Goal: Use online tool/utility: Utilize a website feature to perform a specific function

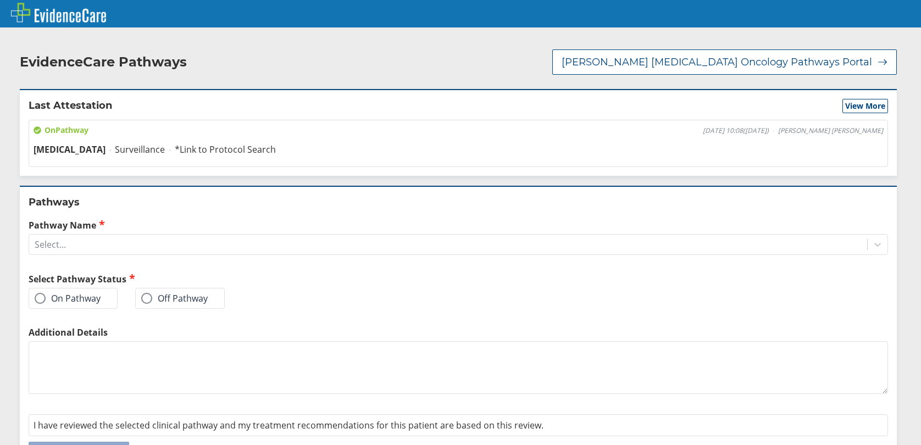
scroll to position [23, 0]
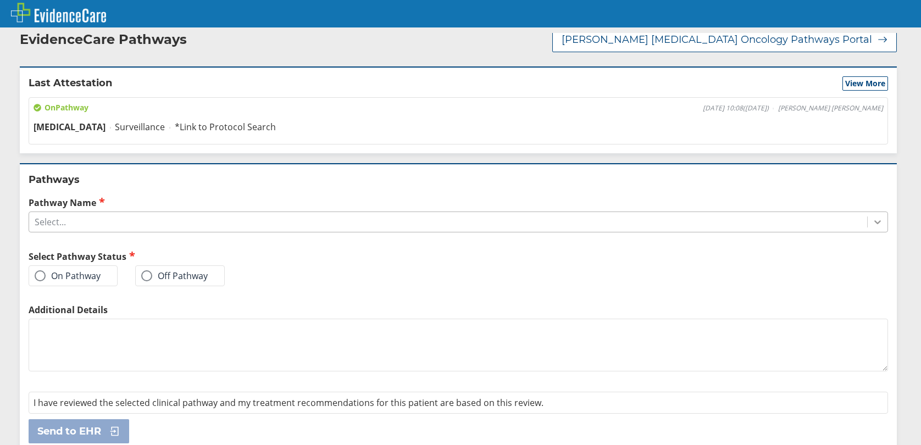
click at [872, 216] on icon at bounding box center [877, 221] width 11 height 11
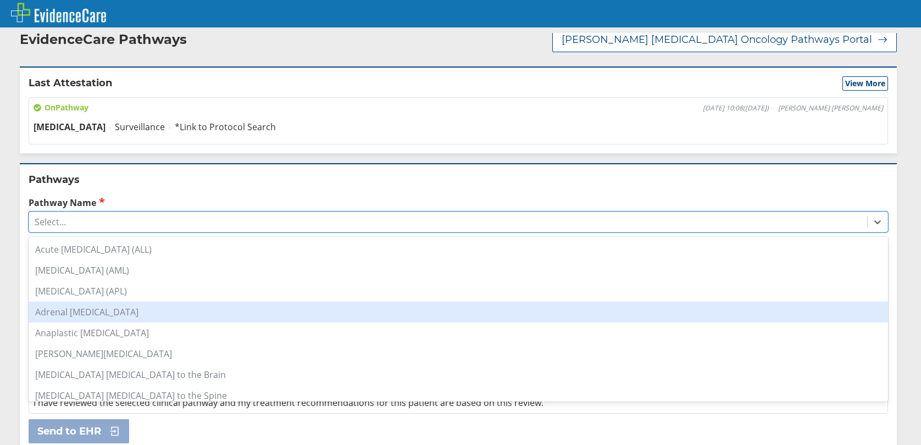
scroll to position [165, 0]
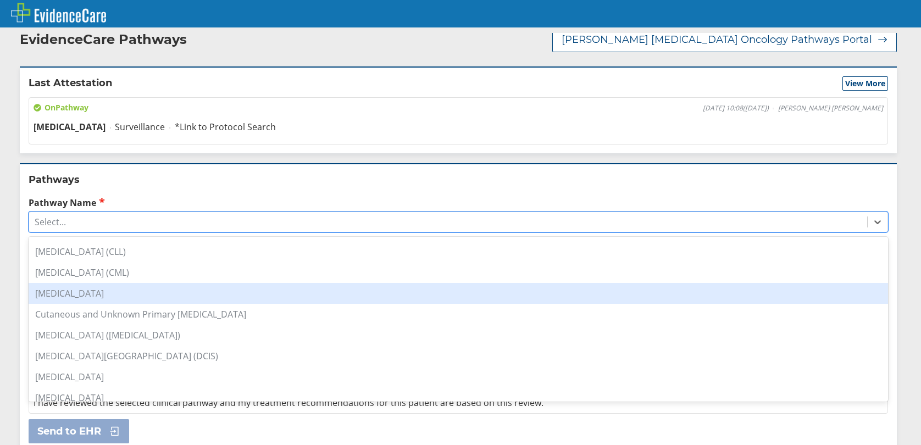
click at [72, 283] on div "[MEDICAL_DATA]" at bounding box center [458, 293] width 859 height 21
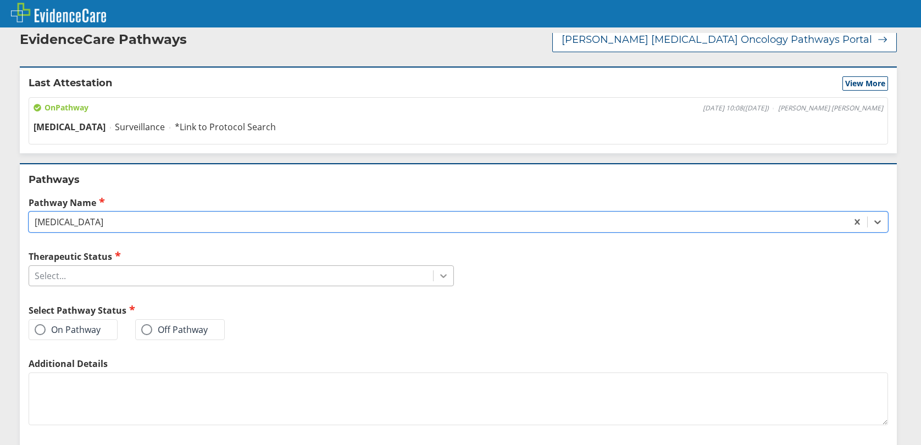
click at [441, 275] on icon at bounding box center [443, 277] width 7 height 4
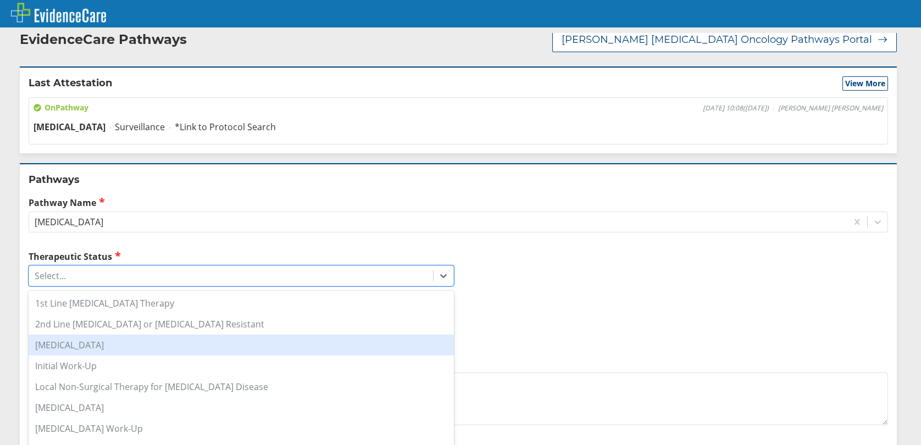
scroll to position [110, 0]
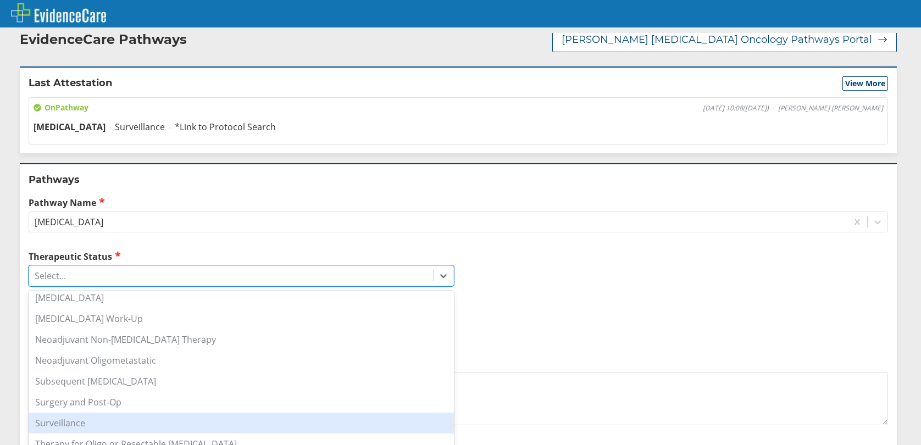
click at [88, 413] on div "Surveillance" at bounding box center [241, 423] width 425 height 21
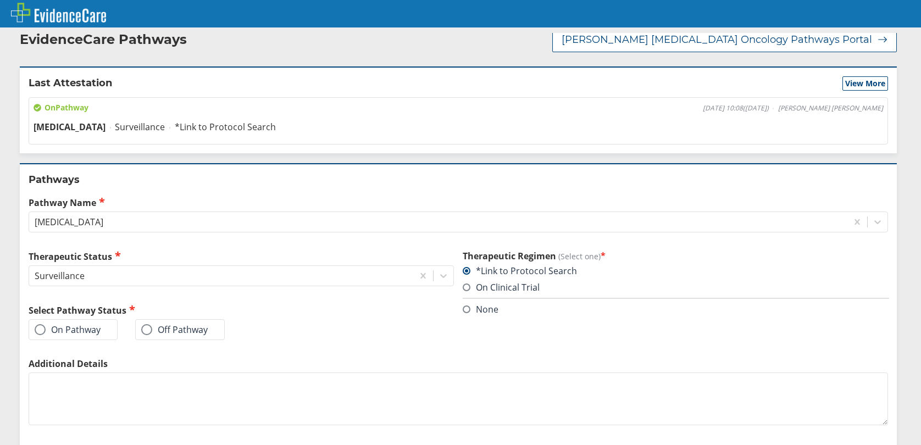
click at [41, 324] on span at bounding box center [40, 329] width 11 height 11
click at [0, 0] on input "On Pathway" at bounding box center [0, 0] width 0 height 0
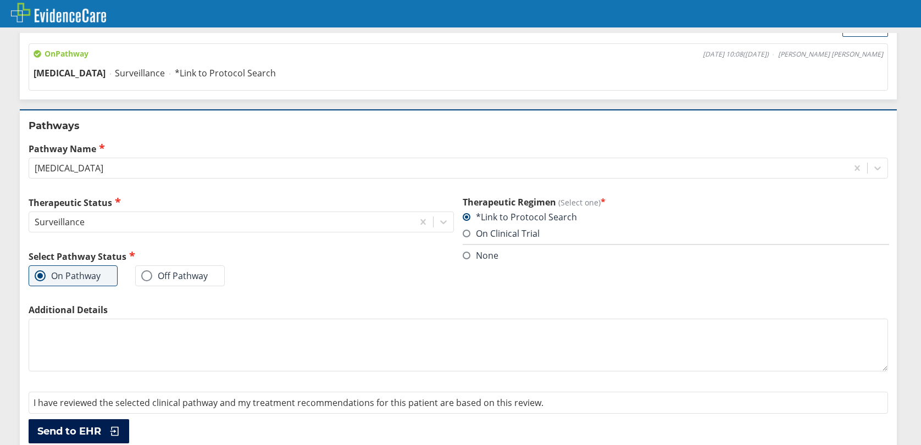
click at [76, 425] on span "Send to EHR" at bounding box center [69, 431] width 64 height 13
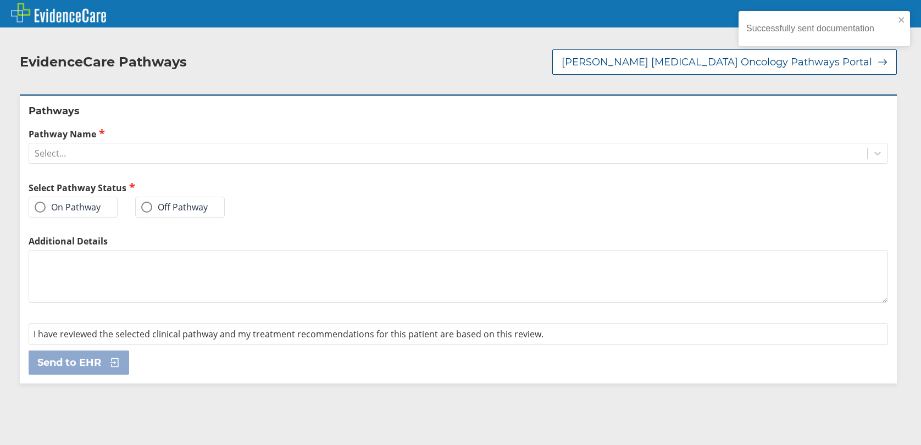
scroll to position [0, 0]
